Goal: Task Accomplishment & Management: Manage account settings

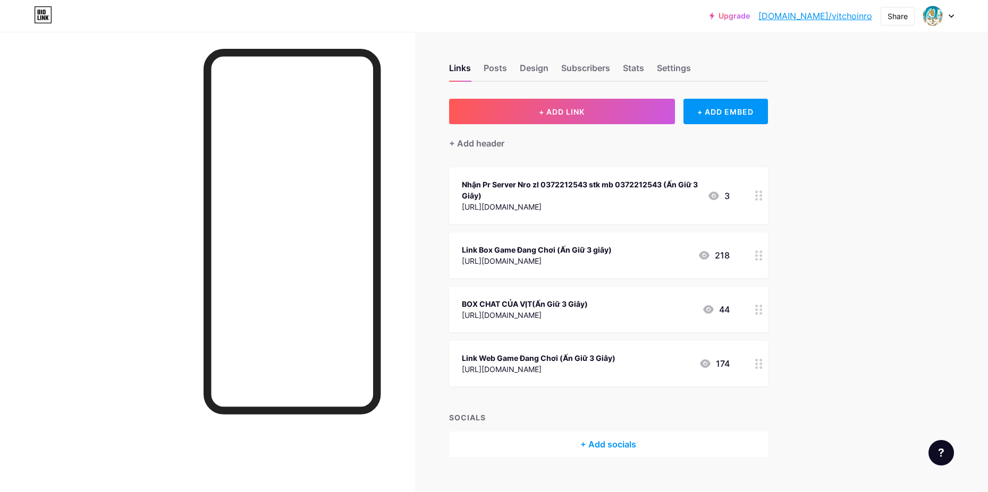
click at [860, 260] on div "Upgrade [DOMAIN_NAME]/vitcho... [DOMAIN_NAME]/vitchoinro Share Switch accounts …" at bounding box center [494, 255] width 988 height 511
click at [765, 374] on div at bounding box center [759, 364] width 18 height 46
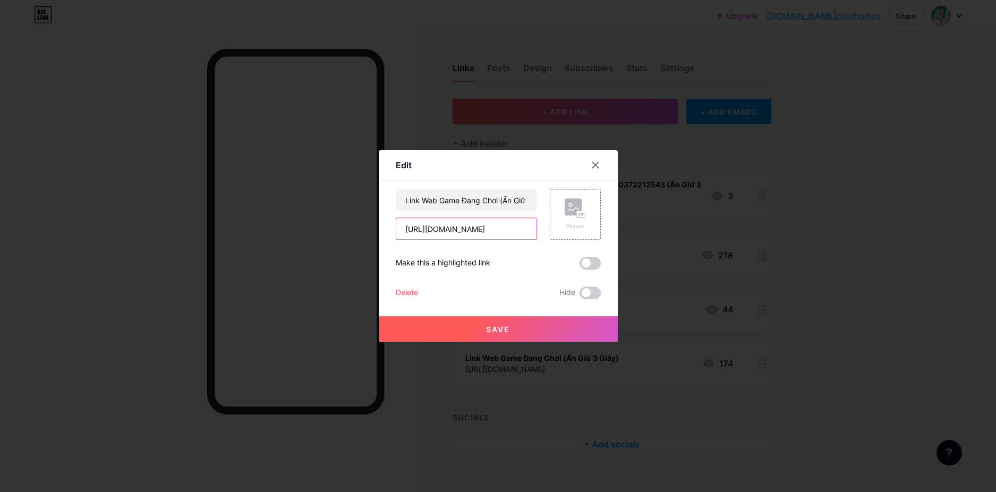
click at [531, 221] on input "[URL][DOMAIN_NAME]" at bounding box center [466, 228] width 140 height 21
paste input "[URL][DOMAIN_NAME]"
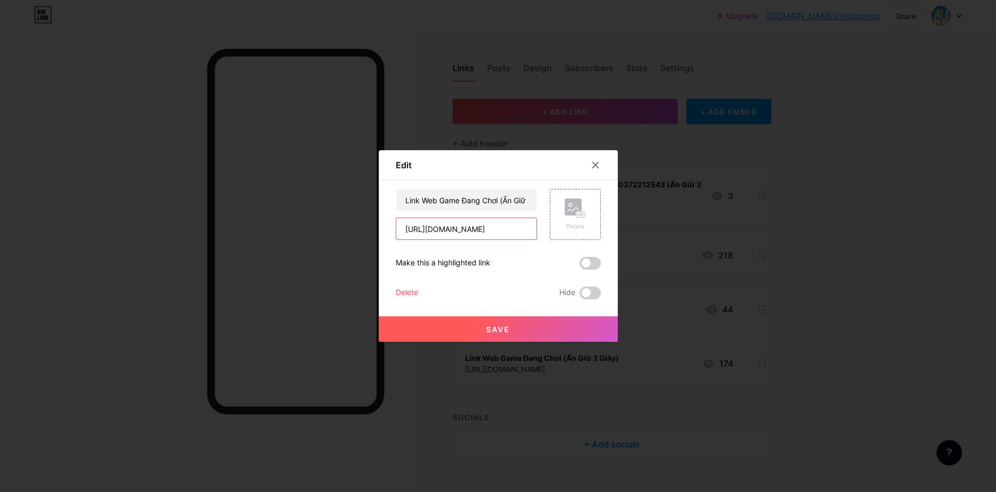
type input "[URL][DOMAIN_NAME]"
click at [481, 337] on button "Save" at bounding box center [498, 329] width 239 height 25
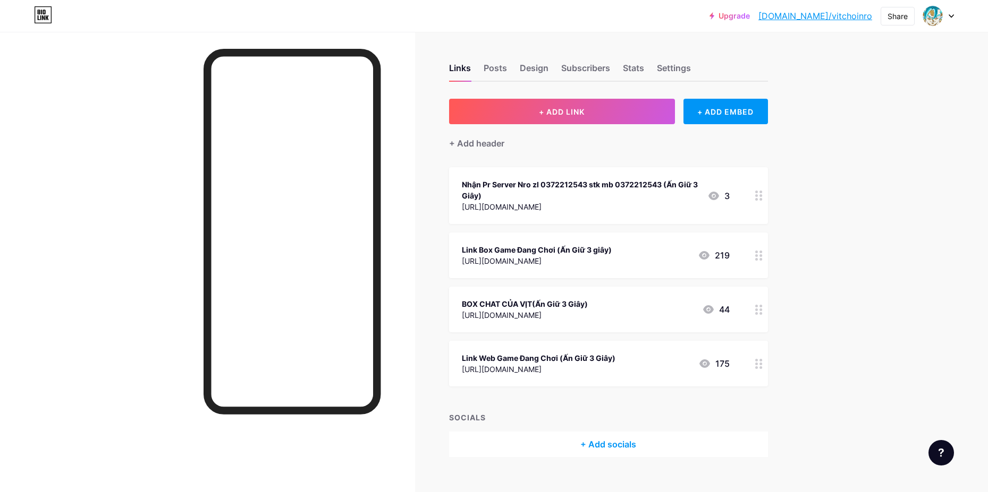
click at [851, 281] on div "Upgrade [DOMAIN_NAME]/vitcho... [DOMAIN_NAME]/vitchoinro Share Switch accounts …" at bounding box center [494, 255] width 988 height 511
click at [768, 254] on div at bounding box center [759, 256] width 18 height 46
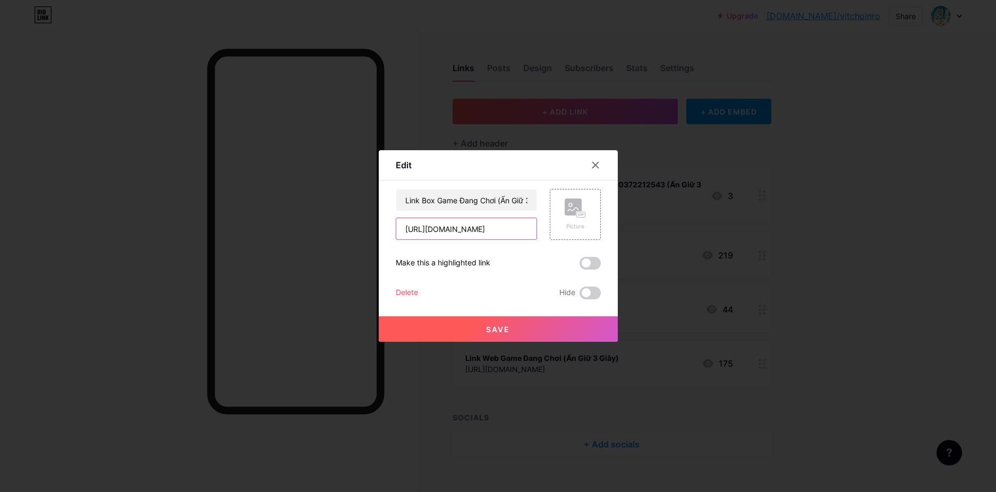
click at [472, 233] on input "[URL][DOMAIN_NAME]" at bounding box center [466, 228] width 140 height 21
paste input "[URL][DOMAIN_NAME]"
type input "[URL][DOMAIN_NAME]"
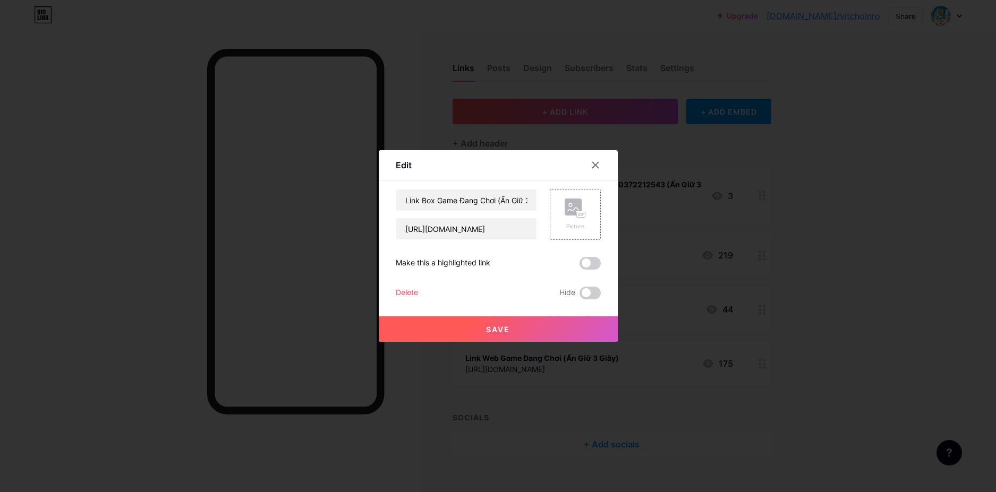
click at [516, 324] on button "Save" at bounding box center [498, 329] width 239 height 25
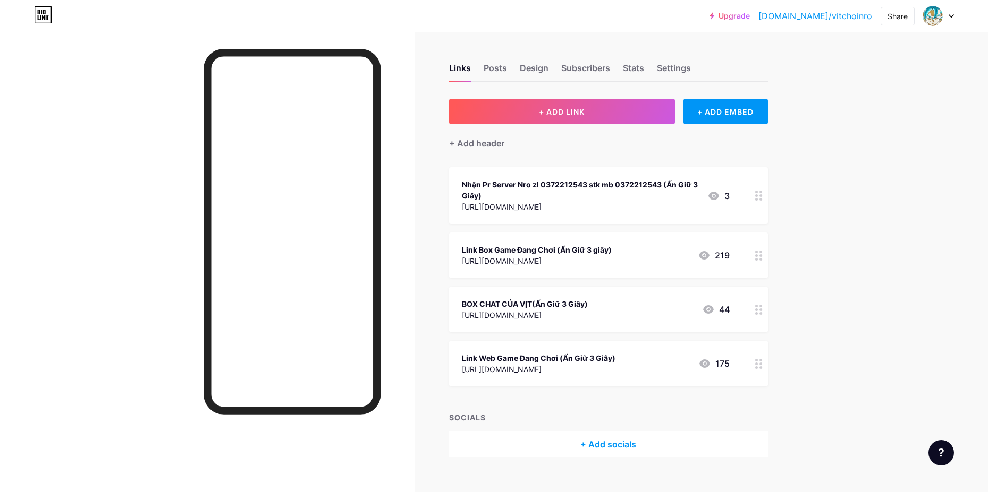
click at [845, 239] on div "Upgrade [DOMAIN_NAME]/vitcho... [DOMAIN_NAME]/vitchoinro Share Switch accounts …" at bounding box center [494, 255] width 988 height 511
